Goal: Complete application form: Complete application form

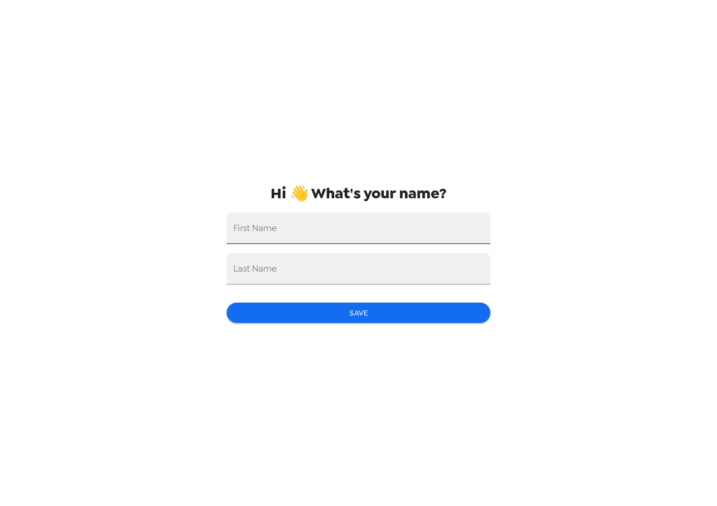
click at [290, 230] on input "First Name" at bounding box center [358, 228] width 264 height 32
type input "[PERSON_NAME]"
click at [287, 282] on input "Last Name" at bounding box center [358, 269] width 264 height 32
type input "[PERSON_NAME]"
drag, startPoint x: 375, startPoint y: 308, endPoint x: 369, endPoint y: 305, distance: 6.8
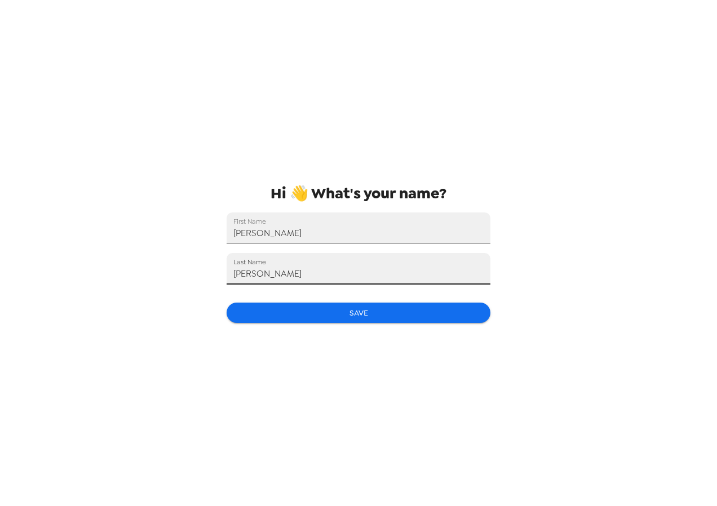
click at [375, 309] on button "Save" at bounding box center [358, 313] width 264 height 21
